Goal: Book appointment/travel/reservation

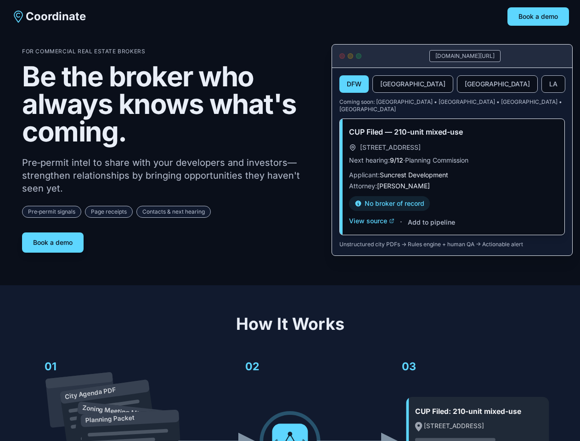
click at [290, 220] on div "For Commercial Real Estate Brokers Be the broker who always knows what's coming…" at bounding box center [169, 150] width 295 height 205
click at [538, 17] on button "Book a demo" at bounding box center [538, 16] width 62 height 18
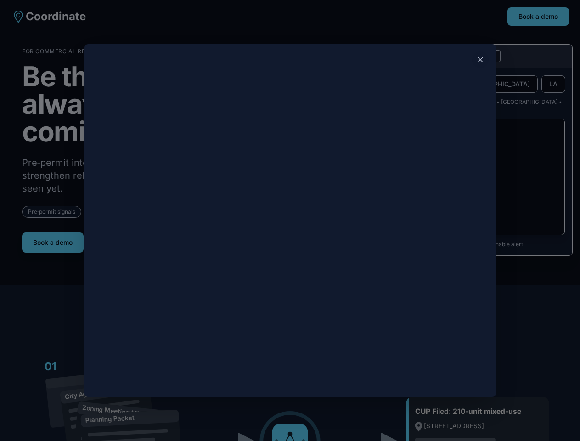
click at [53, 239] on div at bounding box center [290, 220] width 580 height 441
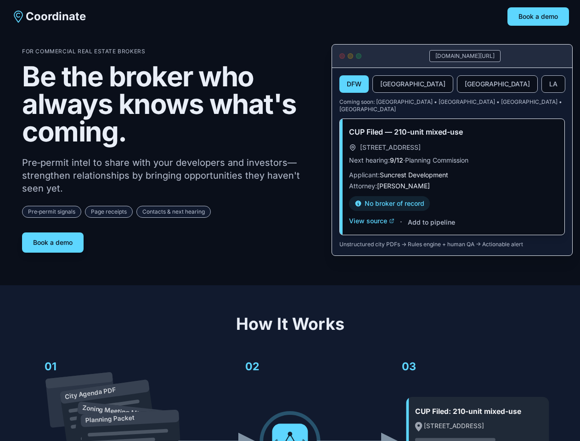
click at [354, 84] on button "DFW" at bounding box center [353, 83] width 29 height 17
click at [391, 84] on button "[GEOGRAPHIC_DATA]" at bounding box center [412, 83] width 81 height 17
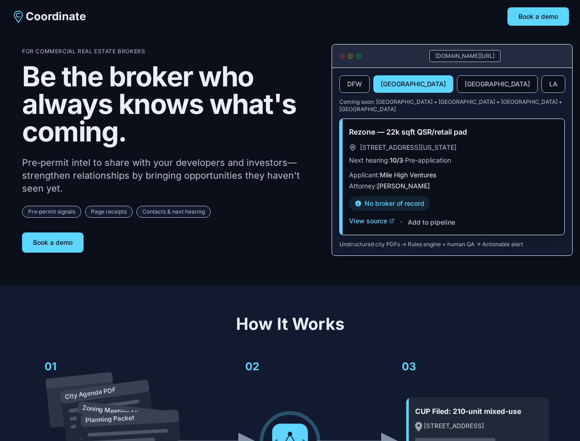
click at [457, 84] on button "[GEOGRAPHIC_DATA]" at bounding box center [497, 83] width 81 height 17
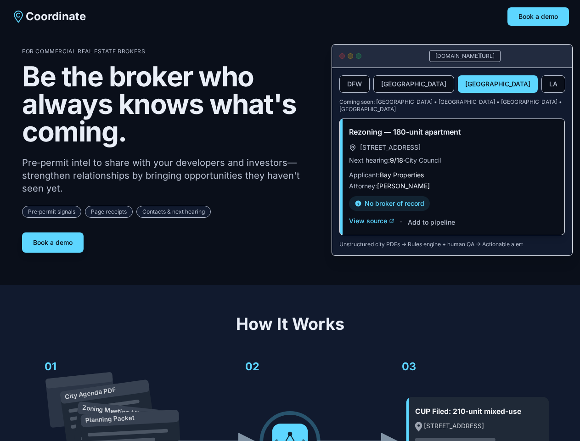
click at [541, 84] on button "LA" at bounding box center [553, 83] width 24 height 17
click at [372, 214] on div "Rezoning — 180-unit apartment [STREET_ADDRESS] Next hearing: 9/18 · City Counci…" at bounding box center [452, 177] width 225 height 116
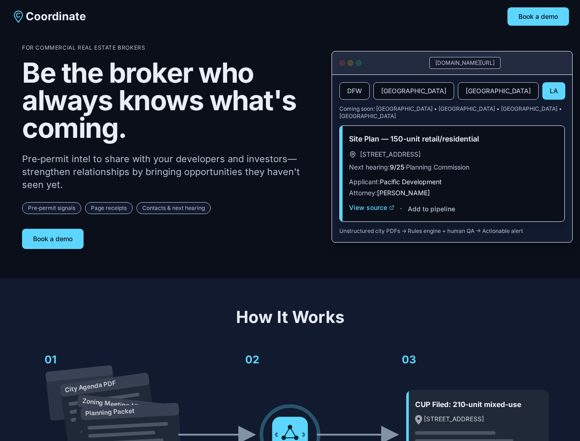
click at [431, 215] on div "Site Plan — 150-unit retail/residential [STREET_ADDRESS] Next hearing: 9/25 · P…" at bounding box center [452, 174] width 225 height 96
